Goal: Information Seeking & Learning: Find specific page/section

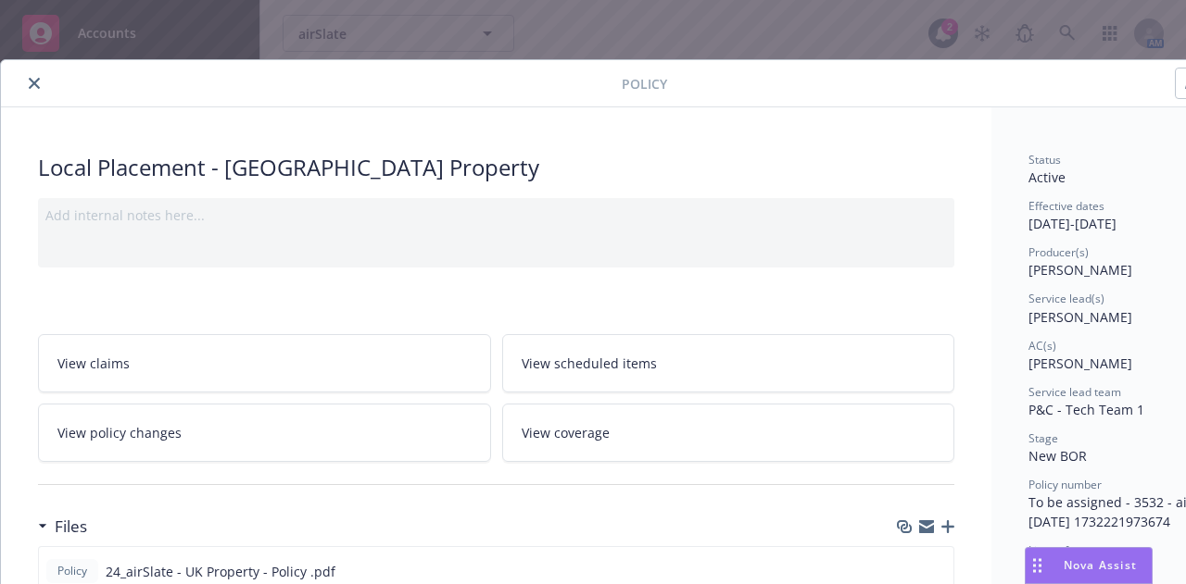
scroll to position [56, 0]
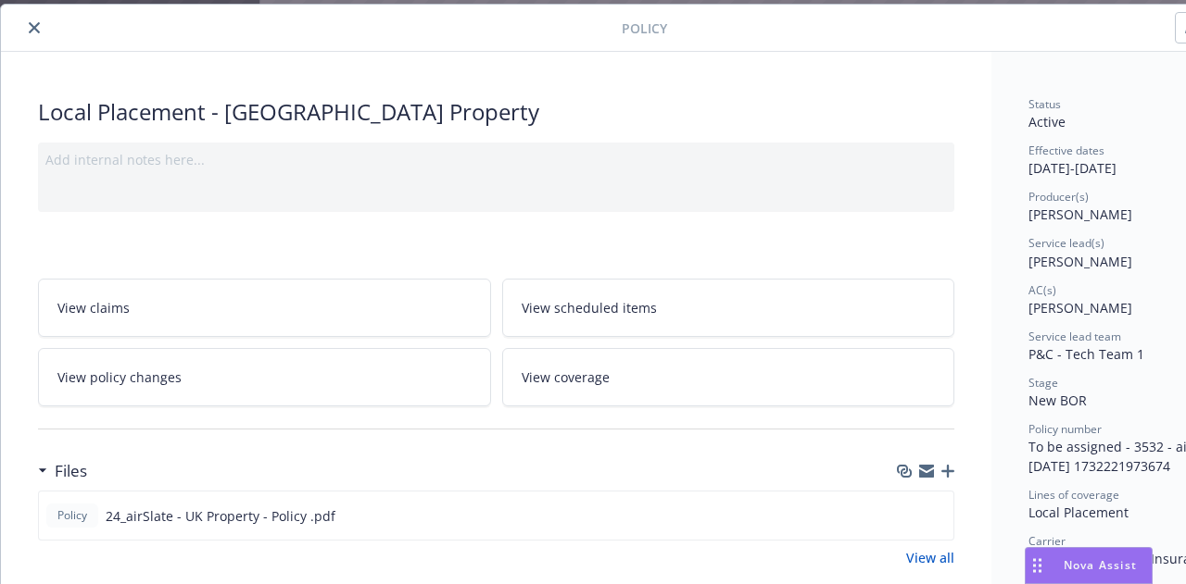
click at [28, 23] on button "close" at bounding box center [34, 28] width 22 height 22
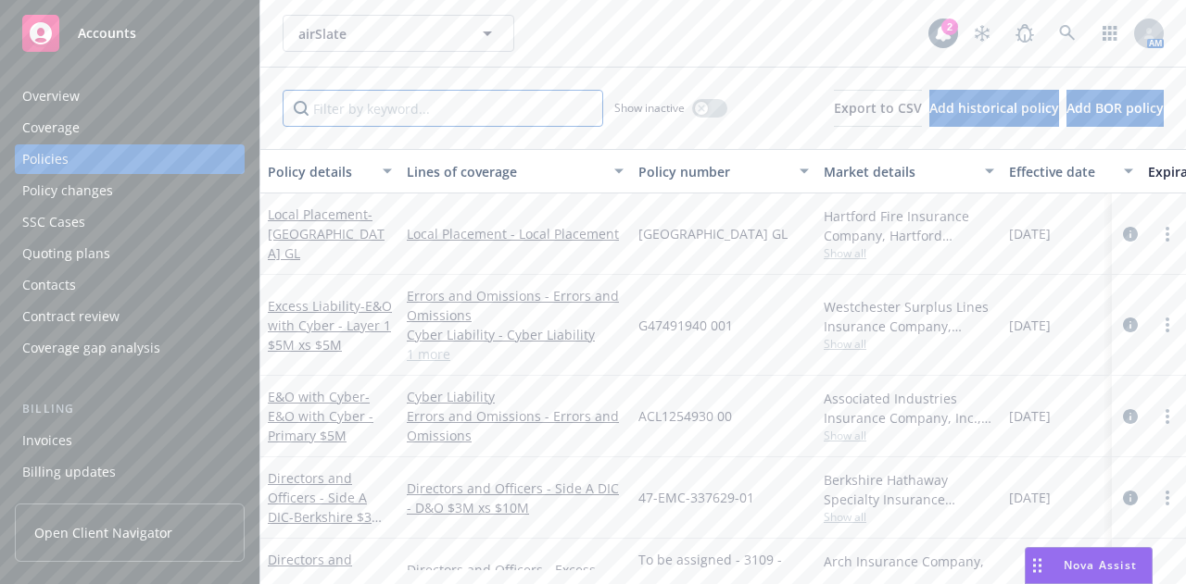
click at [446, 107] on input "Filter by keyword..." at bounding box center [443, 108] width 320 height 37
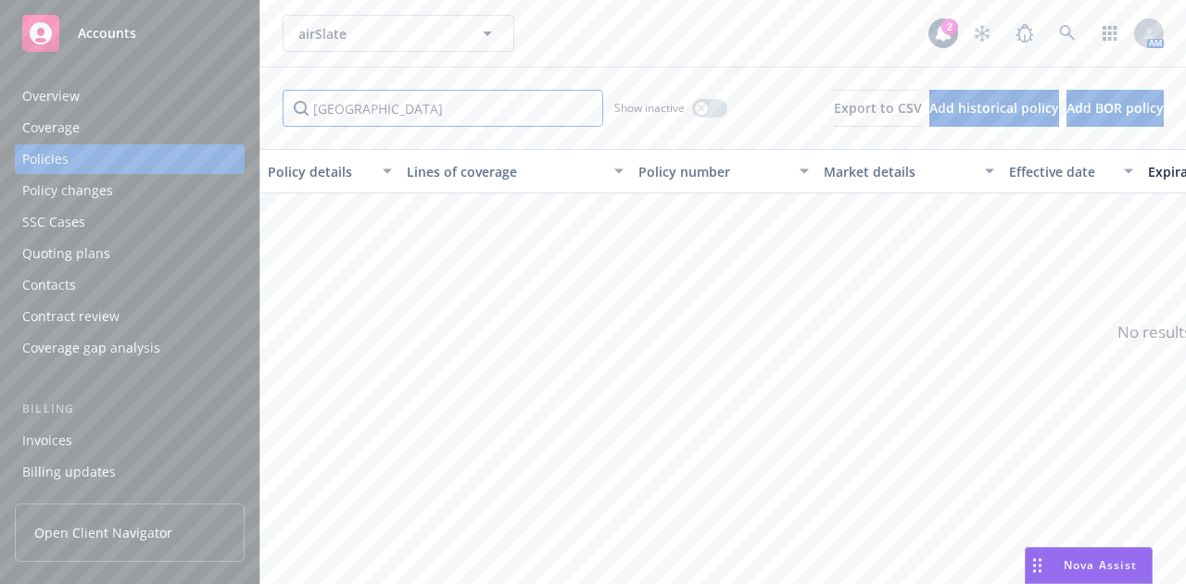
type input "[GEOGRAPHIC_DATA]"
